Goal: Task Accomplishment & Management: Complete application form

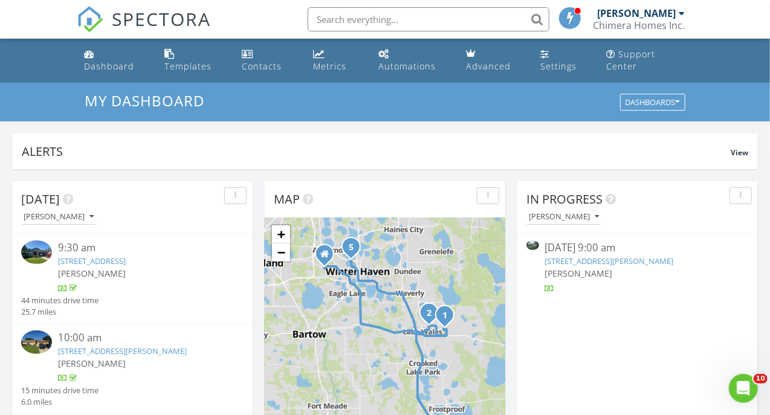
scroll to position [1119, 789]
click at [607, 24] on div "Chimera Homes Inc." at bounding box center [640, 25] width 92 height 12
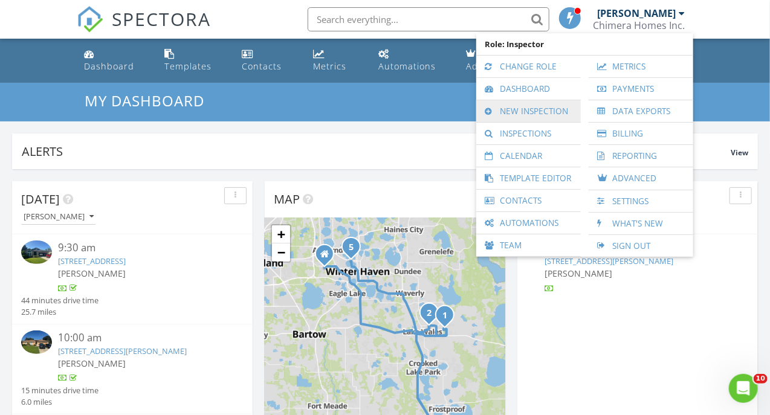
click at [517, 112] on link "New Inspection" at bounding box center [528, 111] width 92 height 22
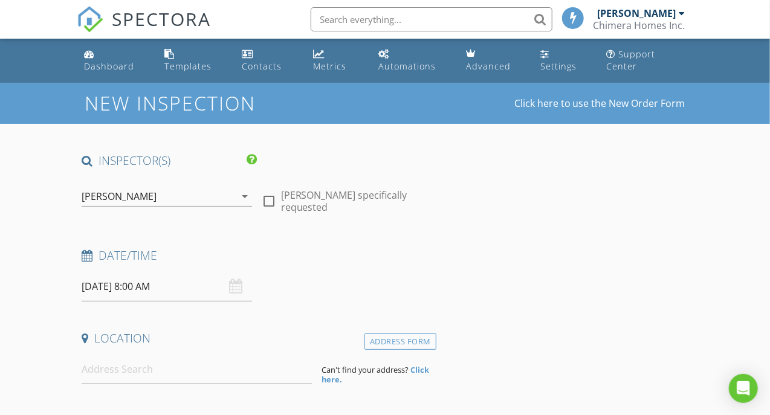
click at [144, 291] on input "08/29/2025 8:00 AM" at bounding box center [167, 287] width 170 height 30
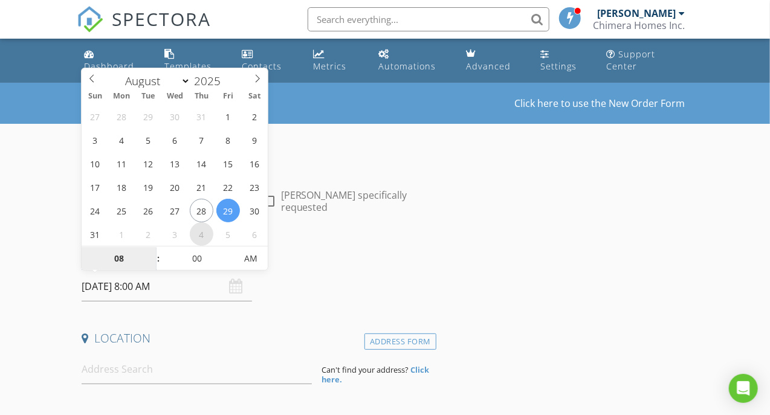
select select "8"
type input "09/04/2025 8:00 AM"
type input "09"
type input "09/04/2025 9:00 AM"
click at [152, 254] on span at bounding box center [152, 253] width 8 height 12
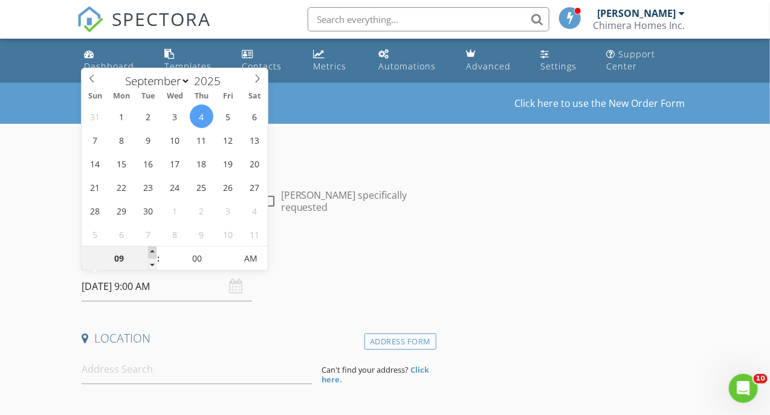
type input "10"
type input "09/04/2025 10:00 AM"
click at [152, 254] on span at bounding box center [152, 253] width 8 height 12
type input "11"
type input "09/04/2025 11:00 AM"
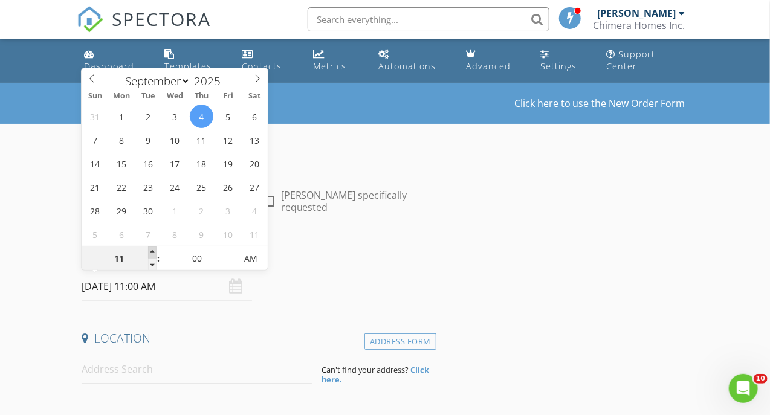
click at [152, 254] on span at bounding box center [152, 253] width 8 height 12
type input "12"
type input "09/04/2025 12:00 PM"
click at [152, 254] on span at bounding box center [152, 253] width 8 height 12
type input "11"
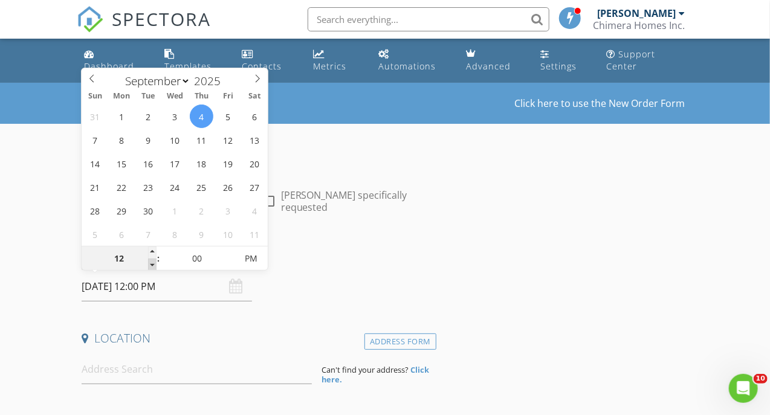
type input "09/04/2025 11:00 AM"
click at [155, 260] on span at bounding box center [152, 265] width 8 height 12
type input "05"
type input "09/04/2025 11:05 AM"
click at [230, 255] on span at bounding box center [230, 253] width 8 height 12
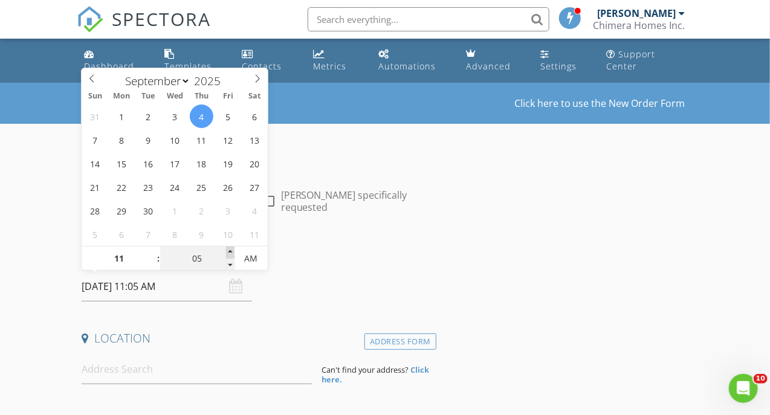
type input "10"
type input "09/04/2025 11:10 AM"
click at [230, 255] on span at bounding box center [230, 253] width 8 height 12
type input "15"
type input "09/04/2025 11:15 AM"
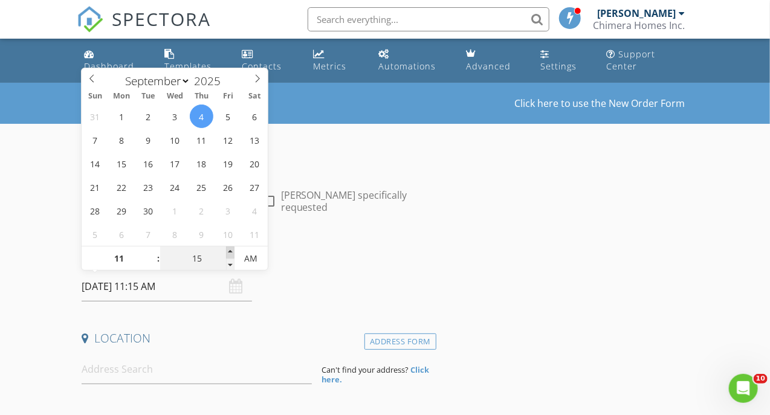
click at [230, 255] on span at bounding box center [230, 253] width 8 height 12
type input "20"
type input "09/04/2025 11:20 AM"
click at [230, 255] on span at bounding box center [230, 253] width 8 height 12
type input "25"
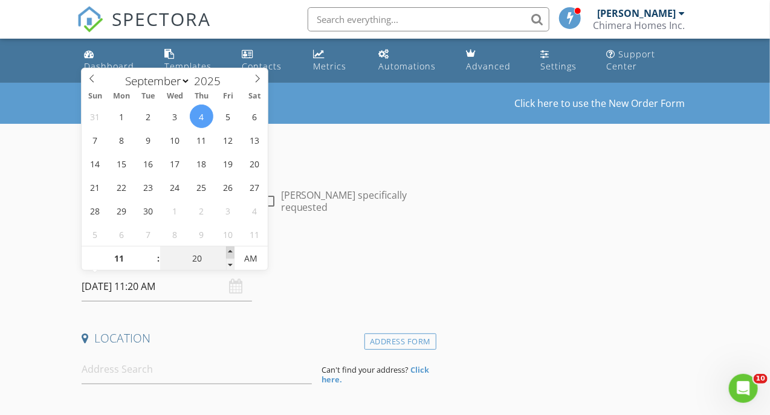
type input "09/04/2025 11:25 AM"
click at [230, 255] on span at bounding box center [230, 253] width 8 height 12
type input "30"
type input "09/04/2025 11:30 AM"
click at [230, 255] on span at bounding box center [230, 253] width 8 height 12
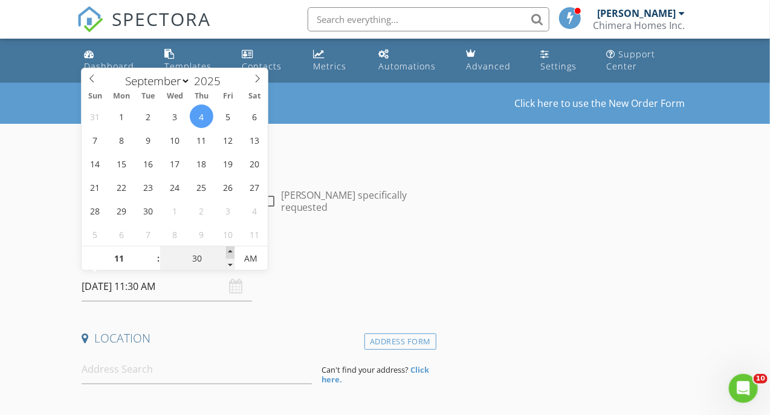
type input "35"
type input "09/04/2025 11:35 AM"
click at [230, 255] on span at bounding box center [230, 253] width 8 height 12
type input "40"
type input "09/04/2025 11:40 AM"
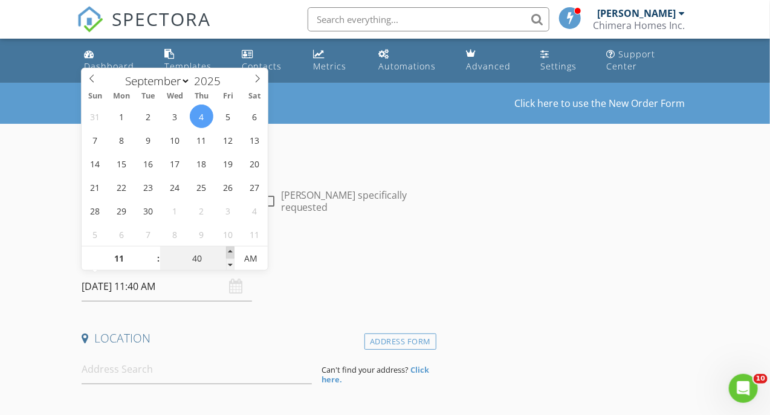
click at [230, 255] on span at bounding box center [230, 253] width 8 height 12
type input "45"
type input "[DATE] 11:45 AM"
click at [230, 255] on span at bounding box center [230, 253] width 8 height 12
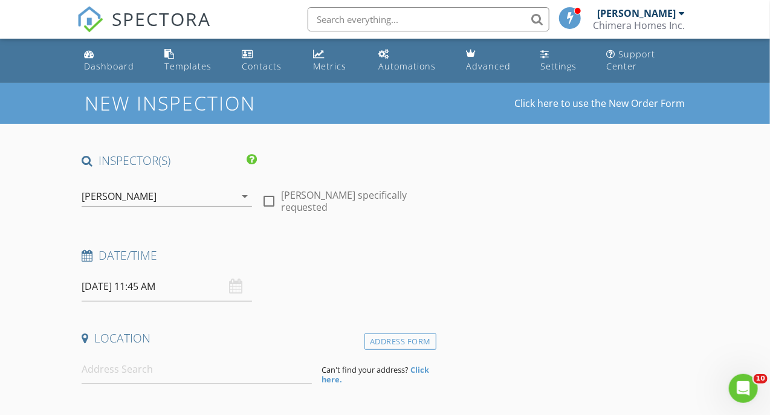
click at [287, 253] on h4 "Date/Time" at bounding box center [257, 256] width 350 height 16
click at [148, 360] on input at bounding box center [197, 370] width 230 height 30
click at [170, 374] on input at bounding box center [197, 370] width 230 height 30
paste input "727 Colville Place"
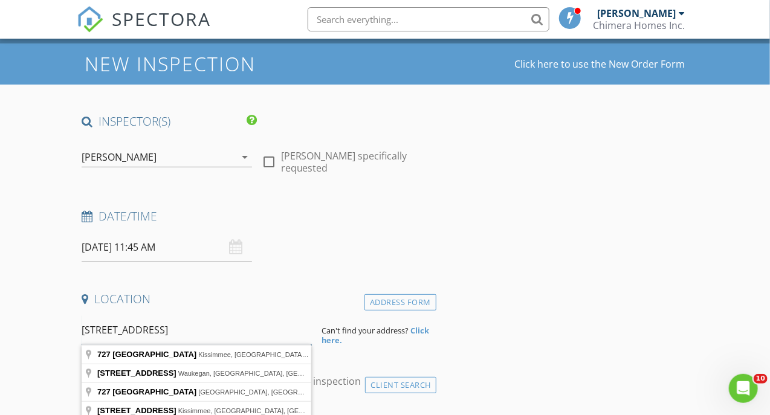
scroll to position [60, 0]
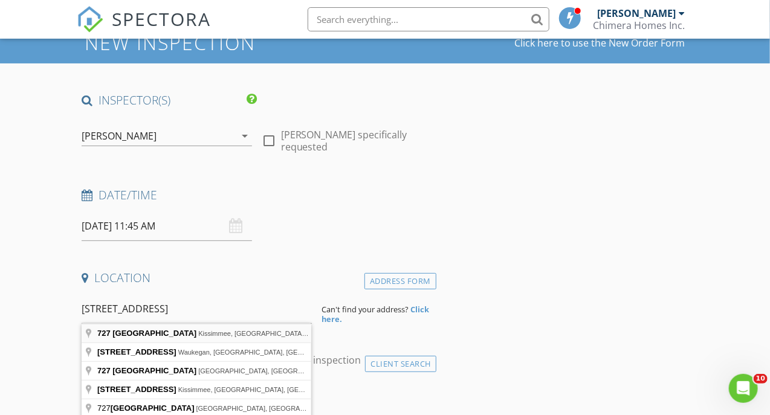
type input "727 Colville Place, Kissimmee, FL, USA"
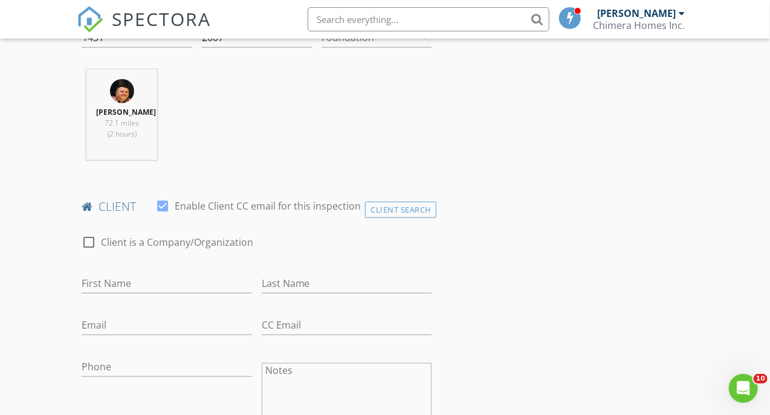
scroll to position [484, 0]
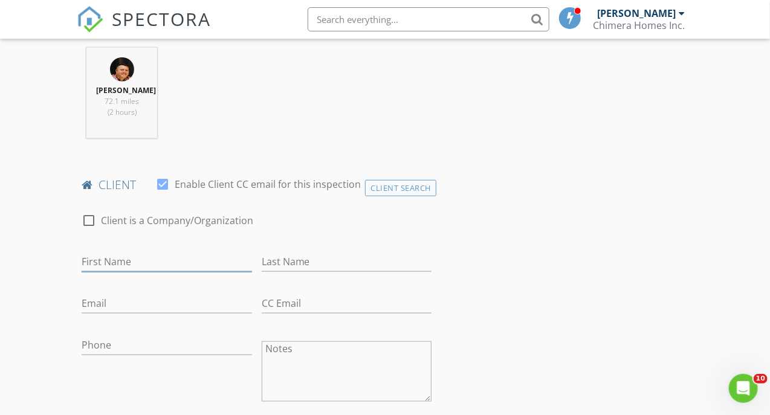
click at [134, 272] on input "First Name" at bounding box center [167, 262] width 170 height 20
type input "Mike"
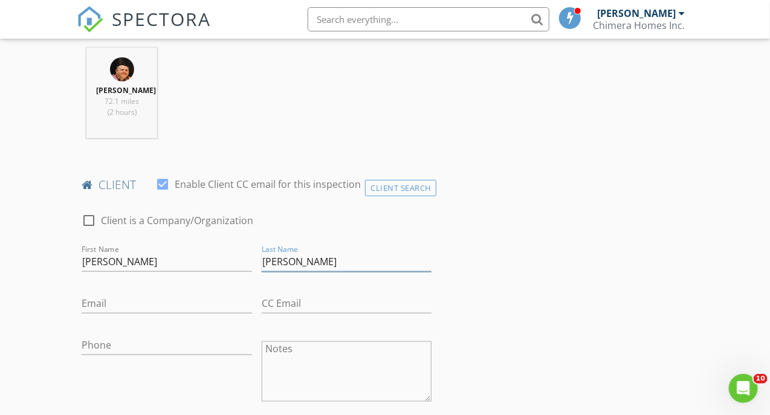
type input "[PERSON_NAME]"
click at [108, 271] on input "Mike" at bounding box center [167, 262] width 170 height 20
type input "[PERSON_NAME]"
click at [109, 314] on input "Email" at bounding box center [167, 304] width 170 height 20
paste input "[EMAIL_ADDRESS][DOMAIN_NAME]"
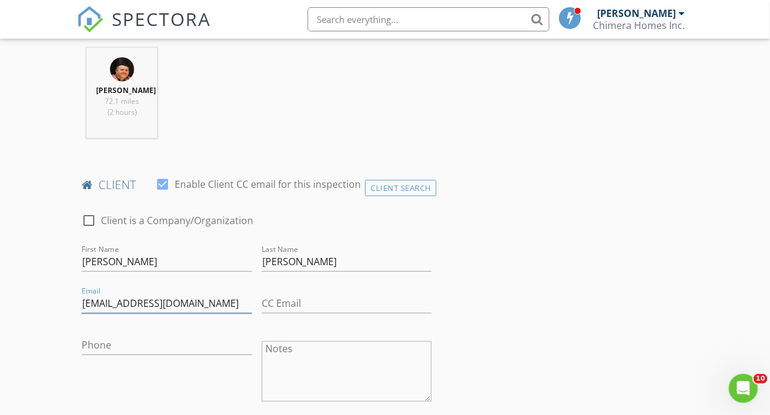
type input "[EMAIL_ADDRESS][DOMAIN_NAME]"
click at [118, 355] on input "Phone" at bounding box center [167, 346] width 170 height 20
click at [136, 351] on input "Phone" at bounding box center [167, 346] width 170 height 20
paste input "[PHONE_NUMBER]"
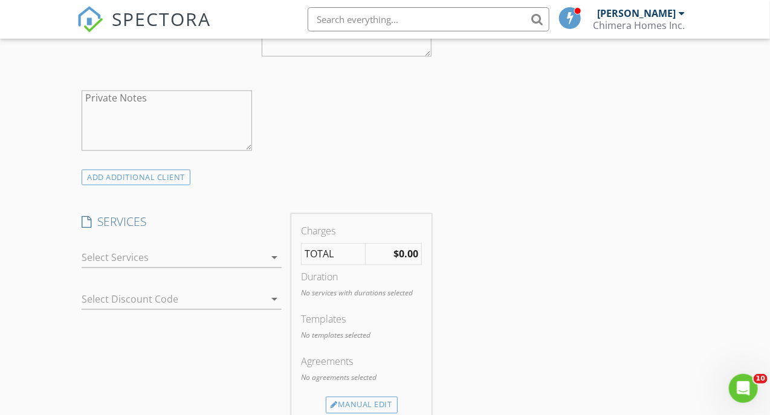
scroll to position [846, 0]
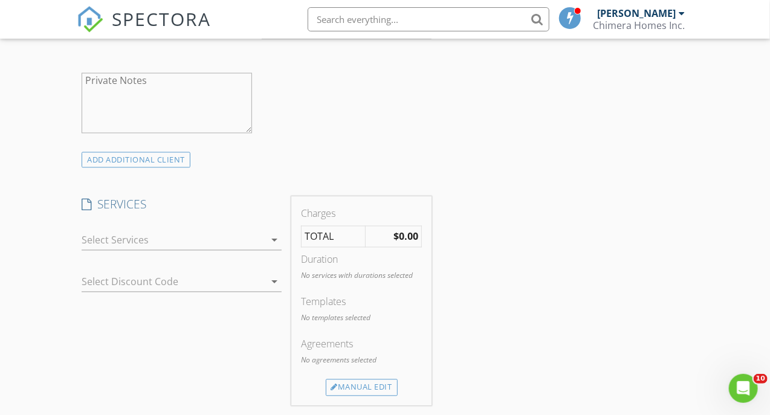
type input "[PHONE_NUMBER]"
click at [158, 250] on div at bounding box center [173, 240] width 183 height 19
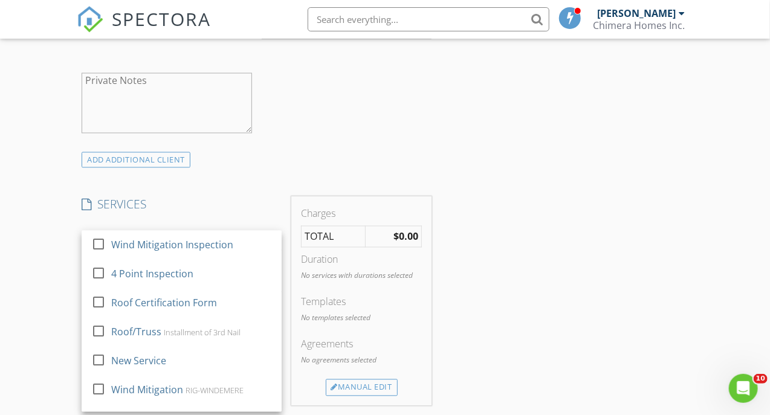
click at [157, 252] on div "Wind Mitigation Inspection" at bounding box center [172, 245] width 122 height 15
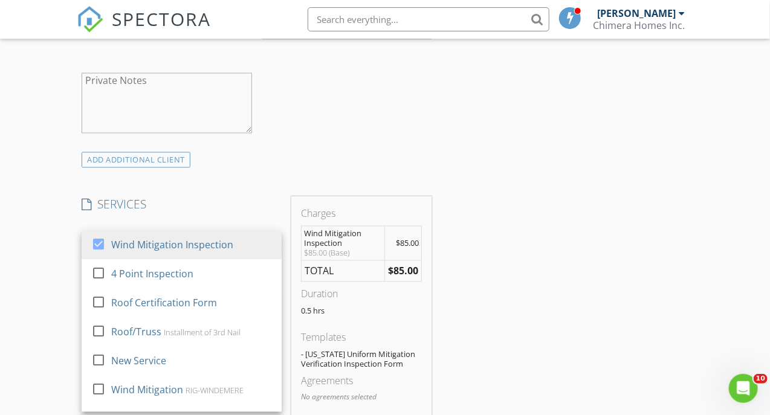
click at [204, 198] on div "INSPECTOR(S) check_box Josh Whittenton PRIMARY Josh Whittenton arrow_drop_down …" at bounding box center [257, 281] width 360 height 1948
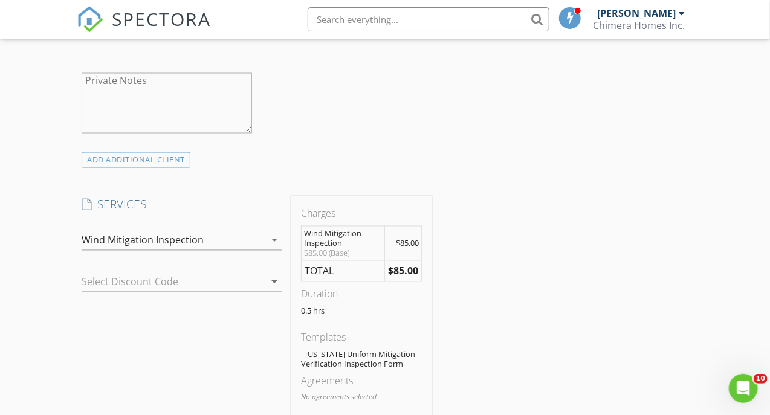
click at [183, 292] on div at bounding box center [165, 282] width 166 height 19
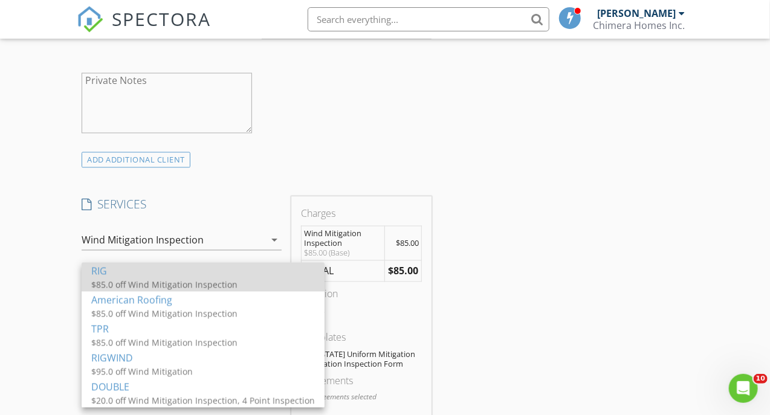
click at [179, 271] on div "RIG" at bounding box center [203, 271] width 224 height 15
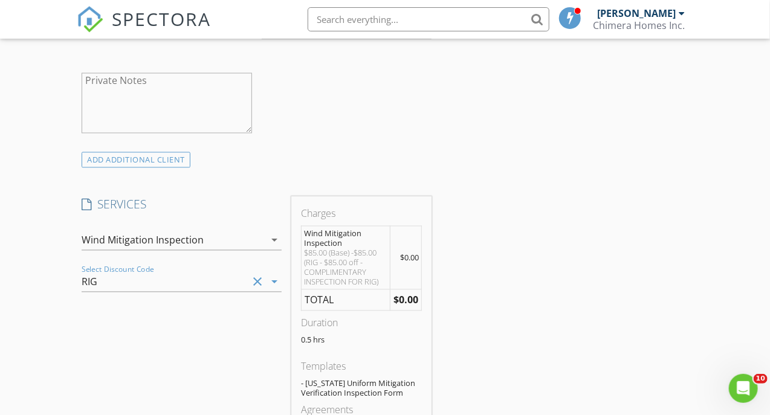
click at [195, 196] on div "INSPECTOR(S) check_box Josh Whittenton PRIMARY Josh Whittenton arrow_drop_down …" at bounding box center [257, 295] width 360 height 1977
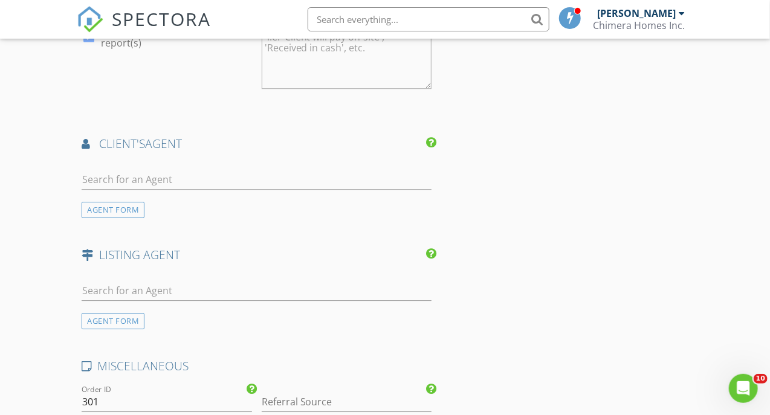
scroll to position [1632, 0]
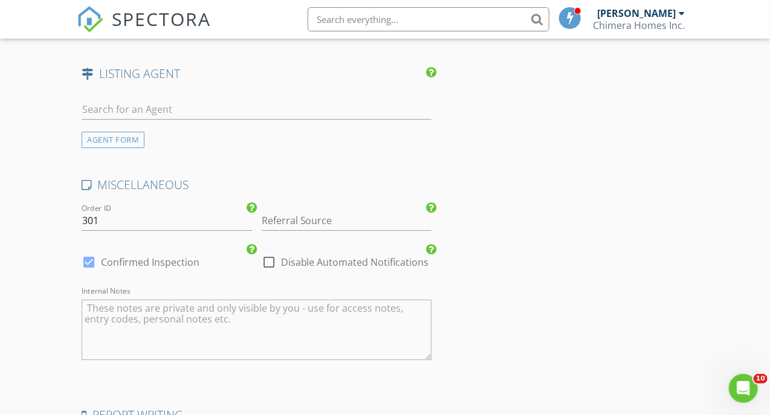
click at [181, 322] on textarea "Internal Notes" at bounding box center [257, 330] width 350 height 60
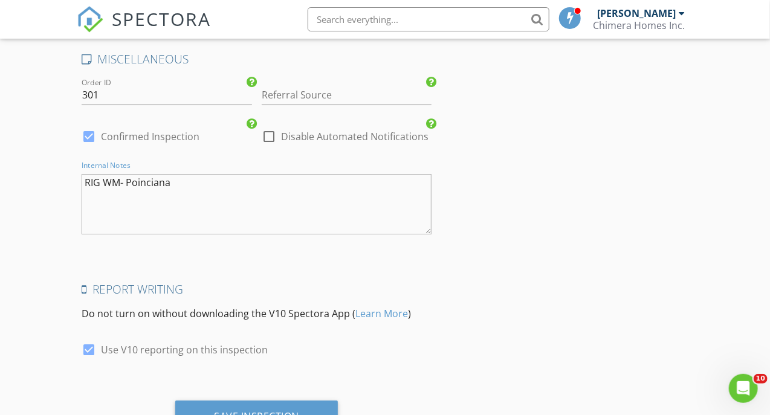
scroll to position [1814, 0]
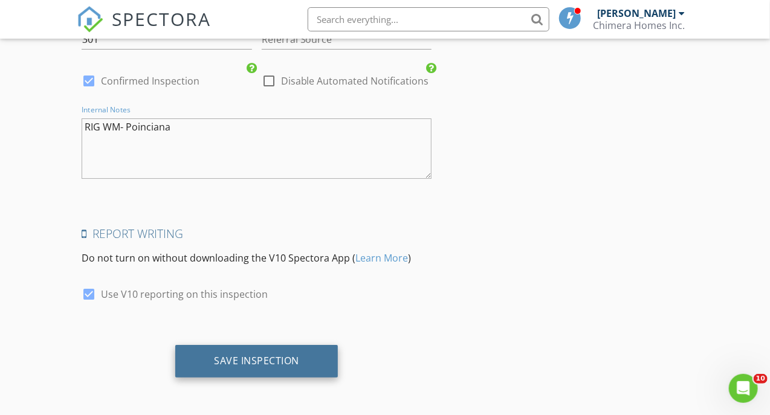
type textarea "RIG WM- Poinciana"
click at [281, 367] on div "Save Inspection" at bounding box center [256, 361] width 85 height 12
